Goal: Task Accomplishment & Management: Use online tool/utility

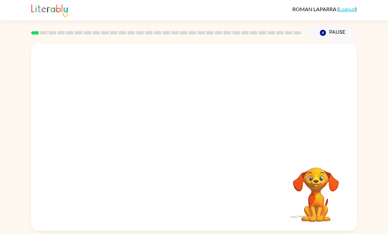
click at [289, 120] on div at bounding box center [194, 98] width 326 height 110
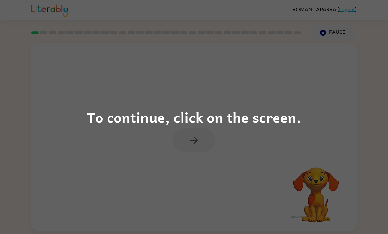
click at [193, 142] on div "To continue, click on the screen." at bounding box center [194, 117] width 388 height 234
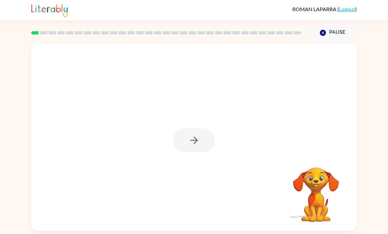
click at [196, 139] on div at bounding box center [194, 141] width 42 height 24
click at [194, 149] on button "button" at bounding box center [194, 141] width 42 height 24
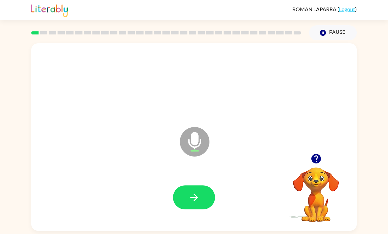
click at [204, 199] on button "button" at bounding box center [194, 198] width 42 height 24
click at [201, 203] on button "button" at bounding box center [194, 198] width 42 height 24
click at [204, 197] on button "button" at bounding box center [194, 198] width 42 height 24
click at [316, 165] on icon "button" at bounding box center [316, 159] width 12 height 12
click at [315, 161] on icon "button" at bounding box center [316, 159] width 10 height 10
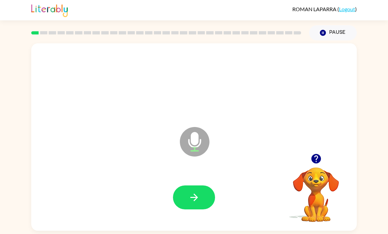
click at [315, 167] on button "button" at bounding box center [316, 159] width 17 height 17
click at [204, 200] on button "button" at bounding box center [194, 198] width 42 height 24
click at [203, 197] on button "button" at bounding box center [194, 198] width 42 height 24
click at [196, 194] on button "button" at bounding box center [194, 198] width 42 height 24
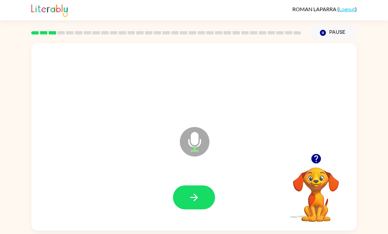
click at [319, 160] on icon "button" at bounding box center [316, 159] width 10 height 10
click at [204, 201] on button "button" at bounding box center [194, 198] width 42 height 24
click at [208, 199] on button "button" at bounding box center [194, 198] width 42 height 24
click at [198, 194] on button "button" at bounding box center [194, 198] width 42 height 24
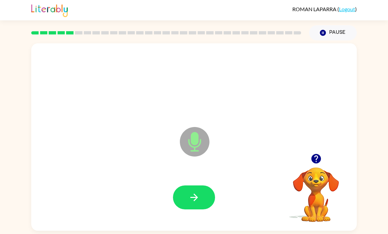
click at [203, 201] on button "button" at bounding box center [194, 198] width 42 height 24
click at [200, 198] on button "button" at bounding box center [194, 198] width 42 height 24
click at [309, 164] on button "button" at bounding box center [316, 159] width 17 height 17
click at [200, 197] on button "button" at bounding box center [194, 198] width 42 height 24
click at [204, 204] on button "button" at bounding box center [194, 198] width 42 height 24
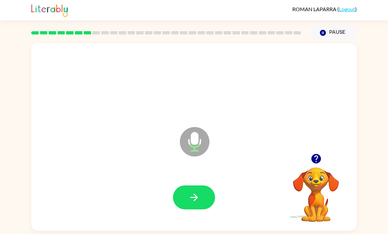
click at [316, 160] on icon "button" at bounding box center [316, 159] width 10 height 10
click at [200, 190] on button "button" at bounding box center [194, 198] width 42 height 24
click at [206, 196] on button "button" at bounding box center [194, 198] width 42 height 24
click at [185, 207] on button "button" at bounding box center [194, 198] width 42 height 24
click at [312, 155] on button "button" at bounding box center [316, 159] width 17 height 17
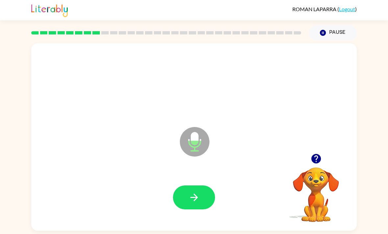
click at [202, 202] on button "button" at bounding box center [194, 198] width 42 height 24
click at [186, 201] on button "button" at bounding box center [194, 198] width 42 height 24
click at [201, 200] on button "button" at bounding box center [194, 198] width 42 height 24
click at [207, 200] on button "button" at bounding box center [194, 198] width 42 height 24
click at [197, 201] on icon "button" at bounding box center [194, 198] width 8 height 8
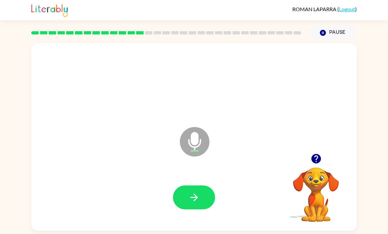
click at [201, 192] on button "button" at bounding box center [194, 198] width 42 height 24
click at [317, 164] on icon "button" at bounding box center [316, 159] width 10 height 10
click at [199, 192] on button "button" at bounding box center [194, 198] width 42 height 24
click at [203, 202] on button "button" at bounding box center [194, 198] width 42 height 24
click at [206, 206] on button "button" at bounding box center [194, 198] width 42 height 24
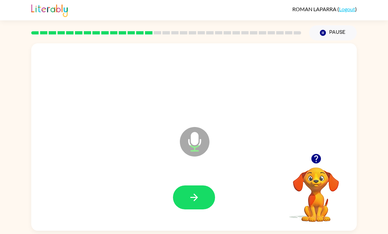
click at [207, 192] on button "button" at bounding box center [194, 198] width 42 height 24
click at [200, 199] on button "button" at bounding box center [194, 198] width 42 height 24
click at [201, 200] on button "button" at bounding box center [194, 198] width 42 height 24
click at [209, 201] on button "button" at bounding box center [194, 198] width 42 height 24
click at [206, 200] on button "button" at bounding box center [194, 198] width 42 height 24
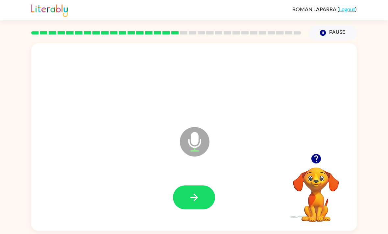
click at [206, 187] on div at bounding box center [194, 198] width 312 height 54
click at [207, 197] on button "button" at bounding box center [194, 198] width 42 height 24
click at [203, 205] on button "button" at bounding box center [194, 198] width 42 height 24
click at [315, 161] on icon "button" at bounding box center [316, 159] width 10 height 10
click at [197, 197] on icon "button" at bounding box center [194, 198] width 12 height 12
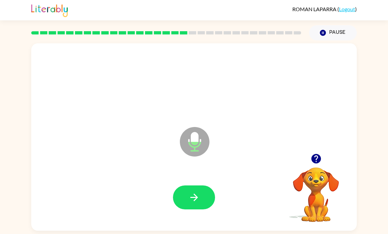
click at [206, 196] on button "button" at bounding box center [194, 198] width 42 height 24
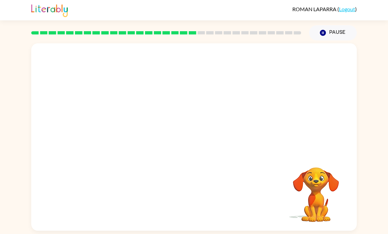
click at [324, 34] on icon "button" at bounding box center [323, 33] width 6 height 6
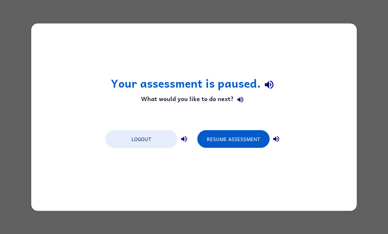
click at [251, 144] on button "Resume Assessment" at bounding box center [233, 139] width 72 height 18
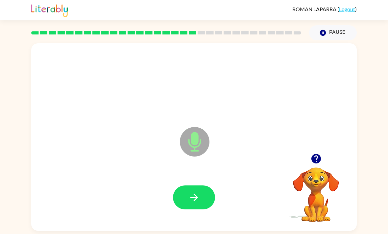
click at [208, 196] on button "button" at bounding box center [194, 198] width 42 height 24
click at [320, 156] on button "button" at bounding box center [316, 159] width 17 height 17
click at [316, 159] on icon "button" at bounding box center [316, 159] width 10 height 10
click at [198, 192] on button "button" at bounding box center [194, 198] width 42 height 24
click at [204, 199] on button "button" at bounding box center [194, 198] width 42 height 24
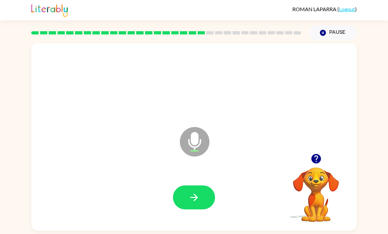
click at [316, 157] on icon "button" at bounding box center [316, 159] width 12 height 12
click at [209, 195] on button "button" at bounding box center [194, 198] width 42 height 24
click at [205, 199] on button "button" at bounding box center [194, 198] width 42 height 24
click at [208, 196] on button "button" at bounding box center [194, 198] width 42 height 24
click at [205, 202] on button "button" at bounding box center [194, 198] width 42 height 24
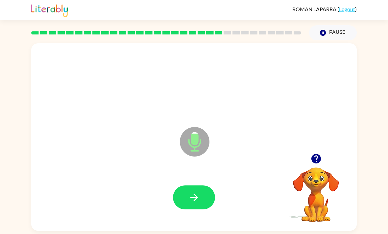
click at [203, 194] on button "button" at bounding box center [194, 198] width 42 height 24
click at [204, 200] on button "button" at bounding box center [194, 198] width 42 height 24
click at [317, 164] on icon "button" at bounding box center [316, 159] width 10 height 10
click at [190, 203] on icon "button" at bounding box center [194, 198] width 12 height 12
click at [205, 206] on button "button" at bounding box center [194, 198] width 42 height 24
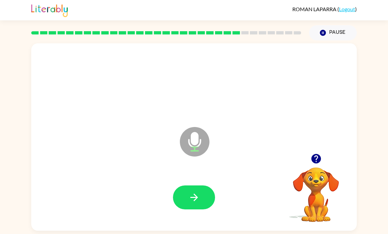
click at [323, 167] on button "button" at bounding box center [316, 159] width 17 height 17
click at [209, 200] on button "button" at bounding box center [194, 198] width 42 height 24
click at [205, 193] on button "button" at bounding box center [194, 198] width 42 height 24
click at [310, 162] on icon "button" at bounding box center [316, 159] width 12 height 12
click at [204, 200] on button "button" at bounding box center [194, 198] width 42 height 24
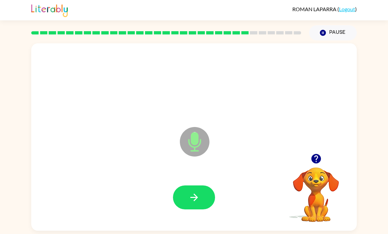
click at [202, 193] on button "button" at bounding box center [194, 198] width 42 height 24
click at [318, 165] on icon "button" at bounding box center [316, 159] width 12 height 12
click at [197, 197] on icon "button" at bounding box center [194, 198] width 12 height 12
click at [205, 198] on button "button" at bounding box center [194, 198] width 42 height 24
click at [203, 202] on button "button" at bounding box center [194, 198] width 42 height 24
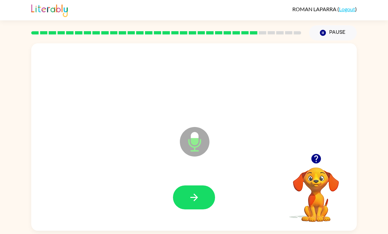
click at [203, 195] on button "button" at bounding box center [194, 198] width 42 height 24
click at [316, 160] on icon "button" at bounding box center [316, 159] width 10 height 10
click at [201, 202] on button "button" at bounding box center [194, 198] width 42 height 24
click at [319, 164] on icon "button" at bounding box center [316, 159] width 10 height 10
click at [202, 198] on button "button" at bounding box center [194, 198] width 42 height 24
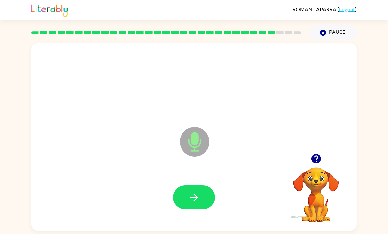
click at [206, 190] on button "button" at bounding box center [194, 198] width 42 height 24
click at [205, 199] on button "button" at bounding box center [194, 198] width 42 height 24
click at [317, 164] on icon "button" at bounding box center [316, 159] width 10 height 10
click at [203, 198] on button "button" at bounding box center [194, 198] width 42 height 24
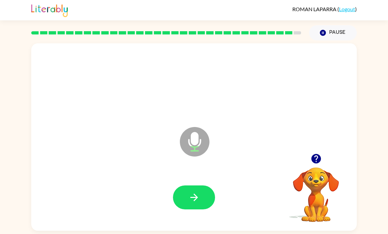
click at [321, 164] on icon "button" at bounding box center [316, 159] width 12 height 12
click at [205, 197] on button "button" at bounding box center [194, 198] width 42 height 24
click at [203, 204] on button "button" at bounding box center [194, 198] width 42 height 24
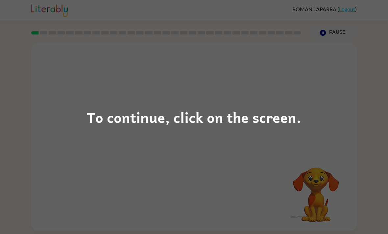
click at [315, 146] on div "To continue, click on the screen." at bounding box center [194, 117] width 388 height 234
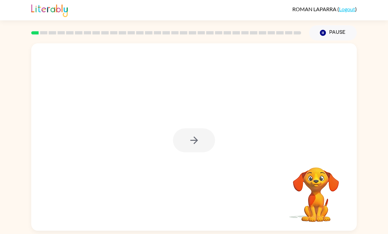
click at [191, 144] on icon "button" at bounding box center [194, 141] width 12 height 12
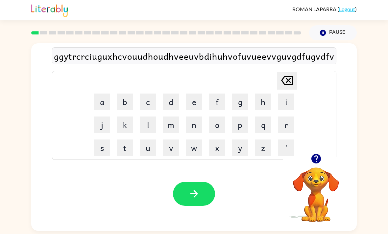
click at [313, 158] on icon "button" at bounding box center [316, 159] width 12 height 12
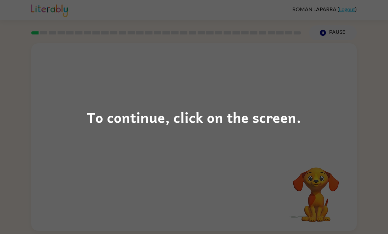
click at [303, 131] on div "To continue, click on the screen." at bounding box center [194, 117] width 388 height 234
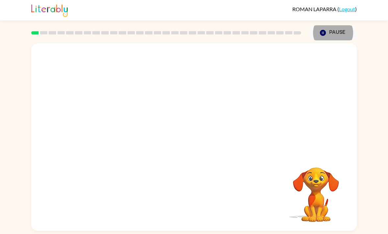
click at [294, 151] on div at bounding box center [194, 98] width 326 height 110
click at [333, 38] on button "Pause Pause" at bounding box center [333, 32] width 48 height 15
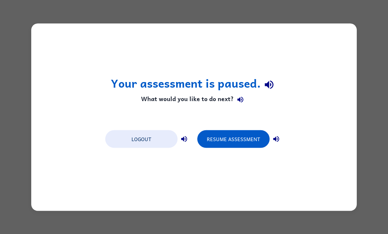
click at [253, 142] on button "Resume Assessment" at bounding box center [233, 139] width 72 height 18
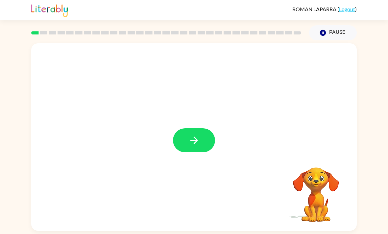
click at [196, 144] on icon "button" at bounding box center [194, 141] width 8 height 8
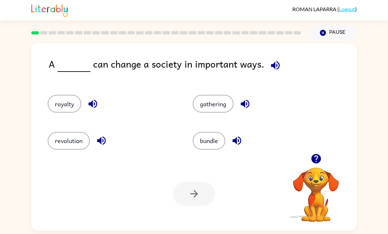
click at [76, 142] on button "revolution" at bounding box center [69, 141] width 42 height 18
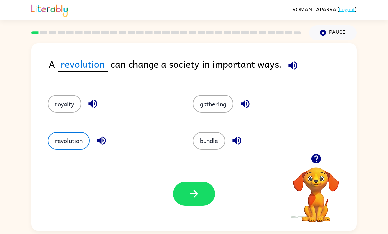
click at [189, 200] on icon "button" at bounding box center [194, 194] width 12 height 12
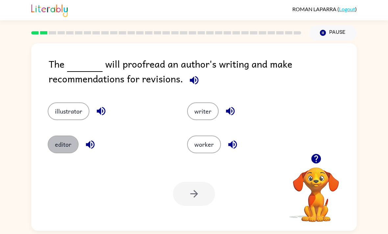
click at [66, 147] on button "editor" at bounding box center [63, 145] width 31 height 18
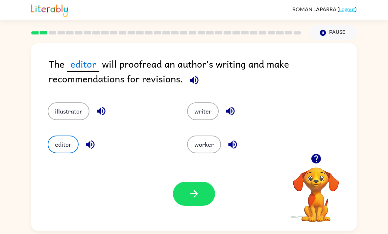
click at [200, 196] on button "button" at bounding box center [194, 194] width 42 height 24
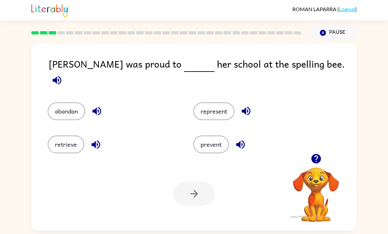
click at [225, 106] on button "represent" at bounding box center [213, 112] width 41 height 18
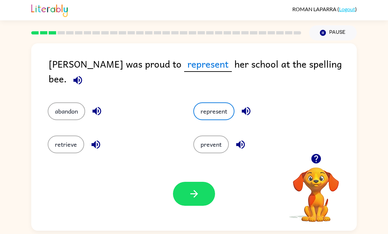
click at [196, 195] on icon "button" at bounding box center [194, 194] width 12 height 12
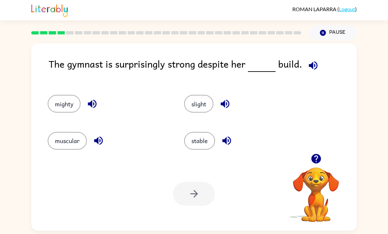
click at [208, 106] on button "slight" at bounding box center [198, 104] width 29 height 18
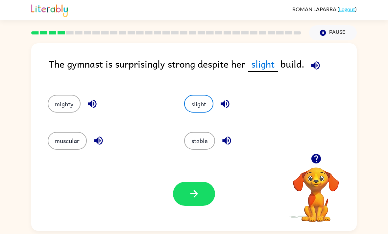
click at [208, 137] on button "stable" at bounding box center [199, 141] width 31 height 18
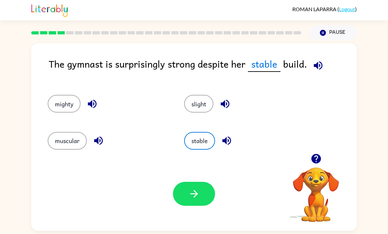
click at [202, 206] on button "button" at bounding box center [194, 194] width 42 height 24
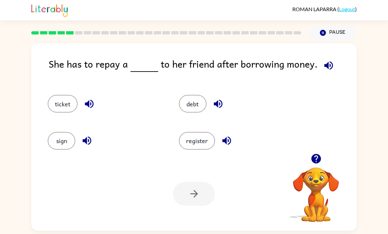
click at [192, 119] on div "debt" at bounding box center [231, 101] width 131 height 37
click at [199, 108] on button "debt" at bounding box center [193, 104] width 28 height 18
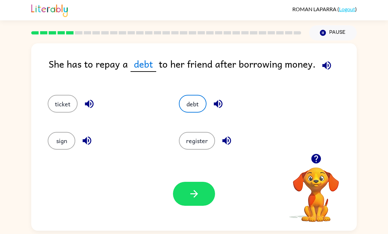
click at [205, 196] on button "button" at bounding box center [194, 194] width 42 height 24
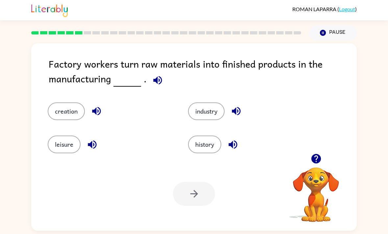
click at [210, 109] on button "industry" at bounding box center [206, 112] width 37 height 18
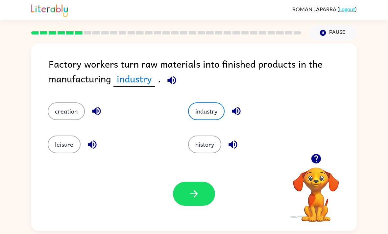
click at [202, 206] on button "button" at bounding box center [194, 194] width 42 height 24
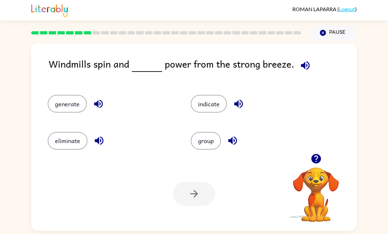
click at [90, 113] on div "generate" at bounding box center [112, 104] width 128 height 18
click at [74, 113] on button "generate" at bounding box center [67, 104] width 39 height 18
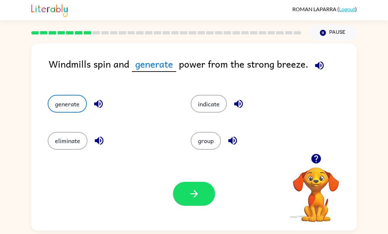
click at [203, 195] on button "button" at bounding box center [194, 194] width 42 height 24
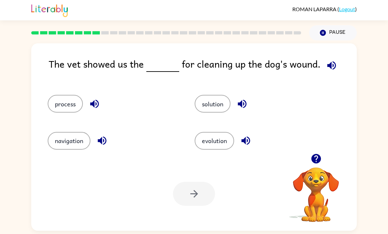
click at [67, 108] on button "process" at bounding box center [65, 104] width 35 height 18
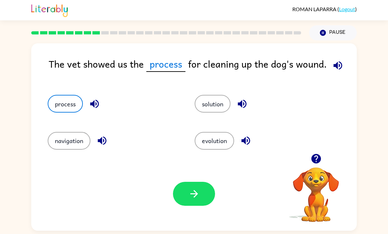
click at [202, 193] on button "button" at bounding box center [194, 194] width 42 height 24
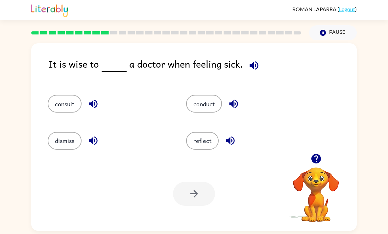
click at [77, 99] on button "consult" at bounding box center [65, 104] width 34 height 18
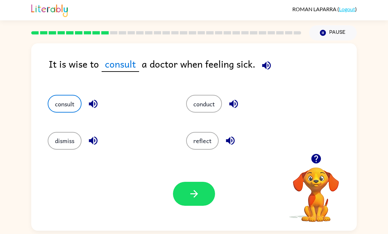
click at [205, 198] on button "button" at bounding box center [194, 194] width 42 height 24
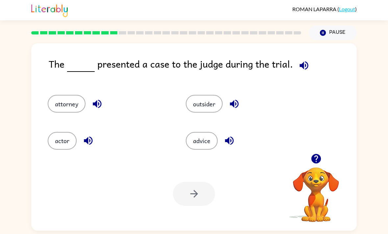
click at [77, 110] on button "attorney" at bounding box center [67, 104] width 38 height 18
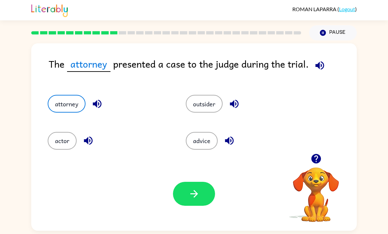
click at [199, 194] on icon "button" at bounding box center [194, 194] width 12 height 12
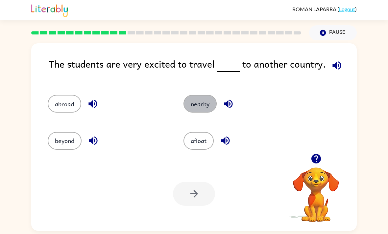
click at [202, 113] on button "nearby" at bounding box center [199, 104] width 33 height 18
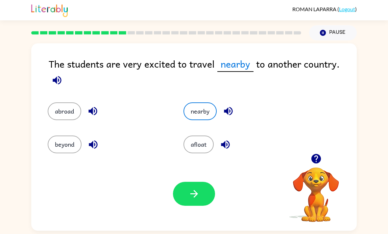
click at [206, 120] on button "nearby" at bounding box center [199, 112] width 33 height 18
click at [68, 116] on button "abroad" at bounding box center [65, 112] width 34 height 18
click at [68, 154] on button "beyond" at bounding box center [65, 145] width 34 height 18
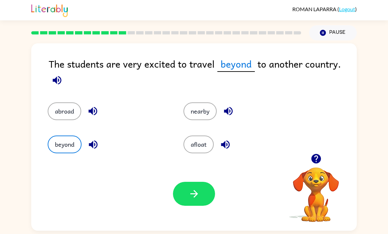
click at [201, 148] on button "afloat" at bounding box center [198, 145] width 30 height 18
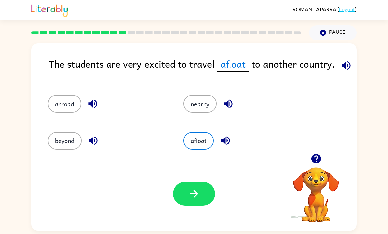
click at [61, 150] on button "beyond" at bounding box center [65, 141] width 34 height 18
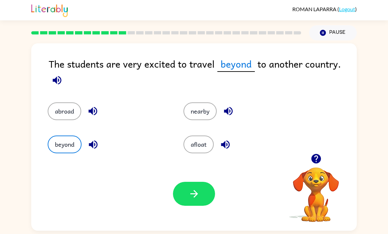
click at [218, 151] on button "button" at bounding box center [225, 144] width 17 height 17
click at [205, 145] on button "afloat" at bounding box center [198, 145] width 30 height 18
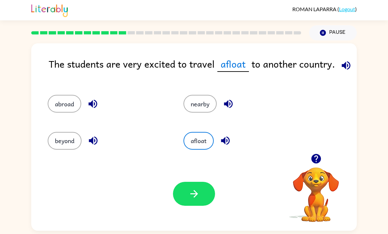
click at [198, 206] on button "button" at bounding box center [194, 194] width 42 height 24
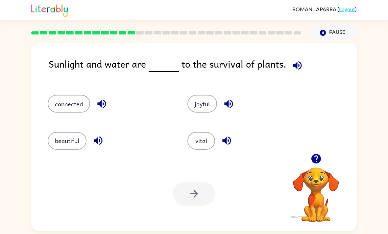
click at [203, 145] on button "vital" at bounding box center [201, 141] width 28 height 18
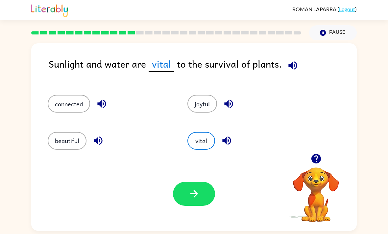
click at [201, 199] on button "button" at bounding box center [194, 194] width 42 height 24
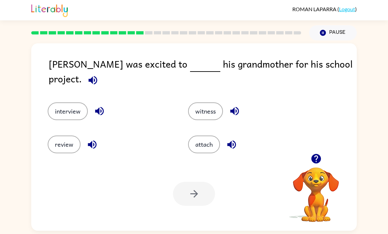
click at [71, 107] on button "interview" at bounding box center [68, 112] width 40 height 18
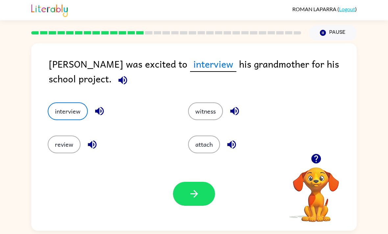
click at [76, 113] on button "interview" at bounding box center [68, 112] width 40 height 18
click at [208, 203] on button "button" at bounding box center [194, 194] width 42 height 24
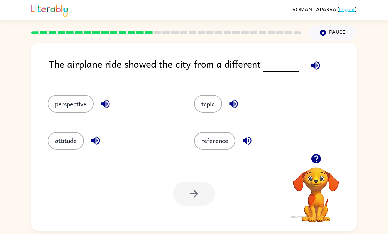
click at [80, 105] on button "perspective" at bounding box center [71, 104] width 46 height 18
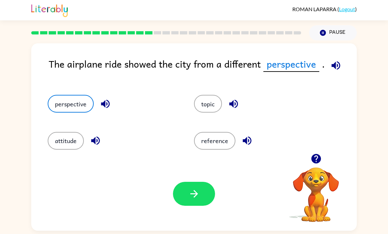
click at [205, 196] on button "button" at bounding box center [194, 194] width 42 height 24
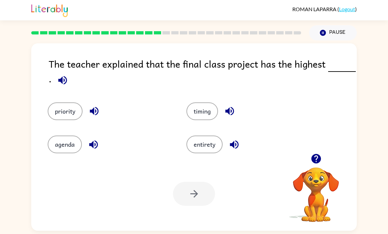
click at [79, 116] on button "priority" at bounding box center [65, 112] width 35 height 18
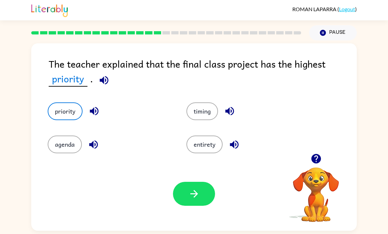
click at [197, 206] on button "button" at bounding box center [194, 194] width 42 height 24
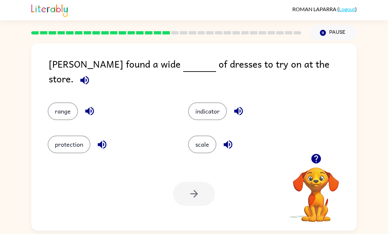
click at [67, 115] on button "range" at bounding box center [63, 112] width 30 height 18
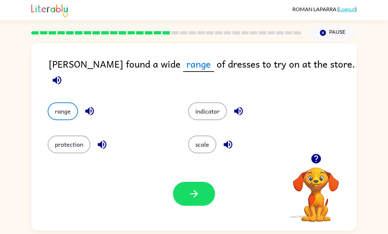
click at [199, 205] on button "button" at bounding box center [194, 194] width 42 height 24
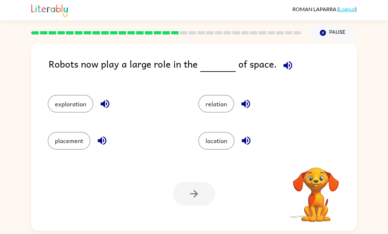
click at [81, 110] on button "exploration" at bounding box center [71, 104] width 46 height 18
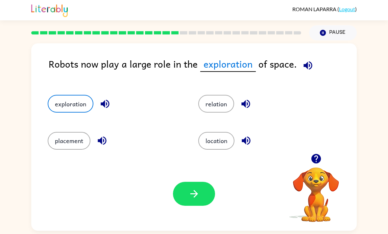
click at [199, 197] on icon "button" at bounding box center [194, 194] width 12 height 12
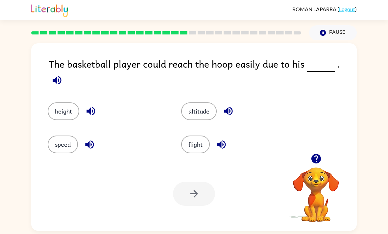
click at [73, 108] on button "height" at bounding box center [64, 112] width 32 height 18
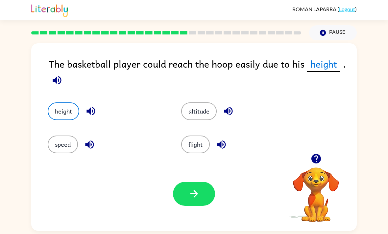
click at [210, 201] on button "button" at bounding box center [194, 194] width 42 height 24
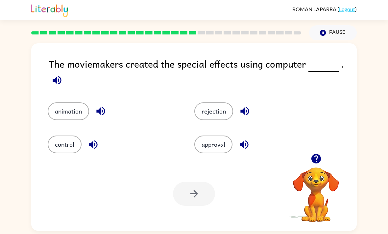
click at [79, 129] on div "control" at bounding box center [108, 139] width 147 height 33
click at [78, 120] on button "animation" at bounding box center [68, 112] width 41 height 18
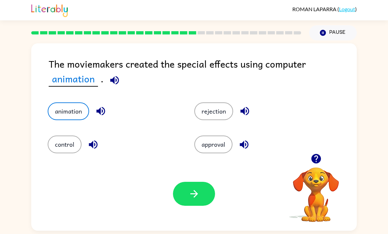
click at [80, 114] on button "animation" at bounding box center [68, 112] width 41 height 18
click at [153, 154] on div "control" at bounding box center [114, 145] width 132 height 18
click at [201, 197] on button "button" at bounding box center [194, 194] width 42 height 24
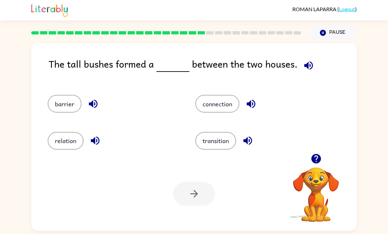
click at [58, 113] on button "barrier" at bounding box center [65, 104] width 34 height 18
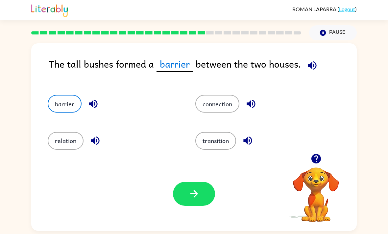
click at [193, 191] on button "button" at bounding box center [194, 194] width 42 height 24
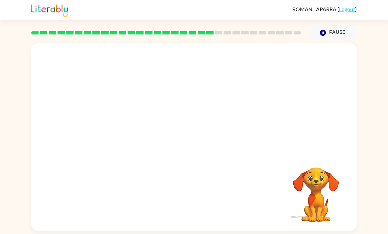
click at [346, 39] on button "Pause Pause" at bounding box center [333, 32] width 48 height 15
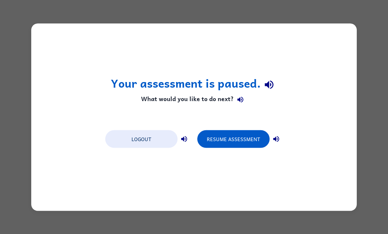
click at [350, 210] on div "Your assessment is paused. What would you like to do next? Logout Resume Assess…" at bounding box center [194, 117] width 326 height 188
